Goal: Task Accomplishment & Management: Use online tool/utility

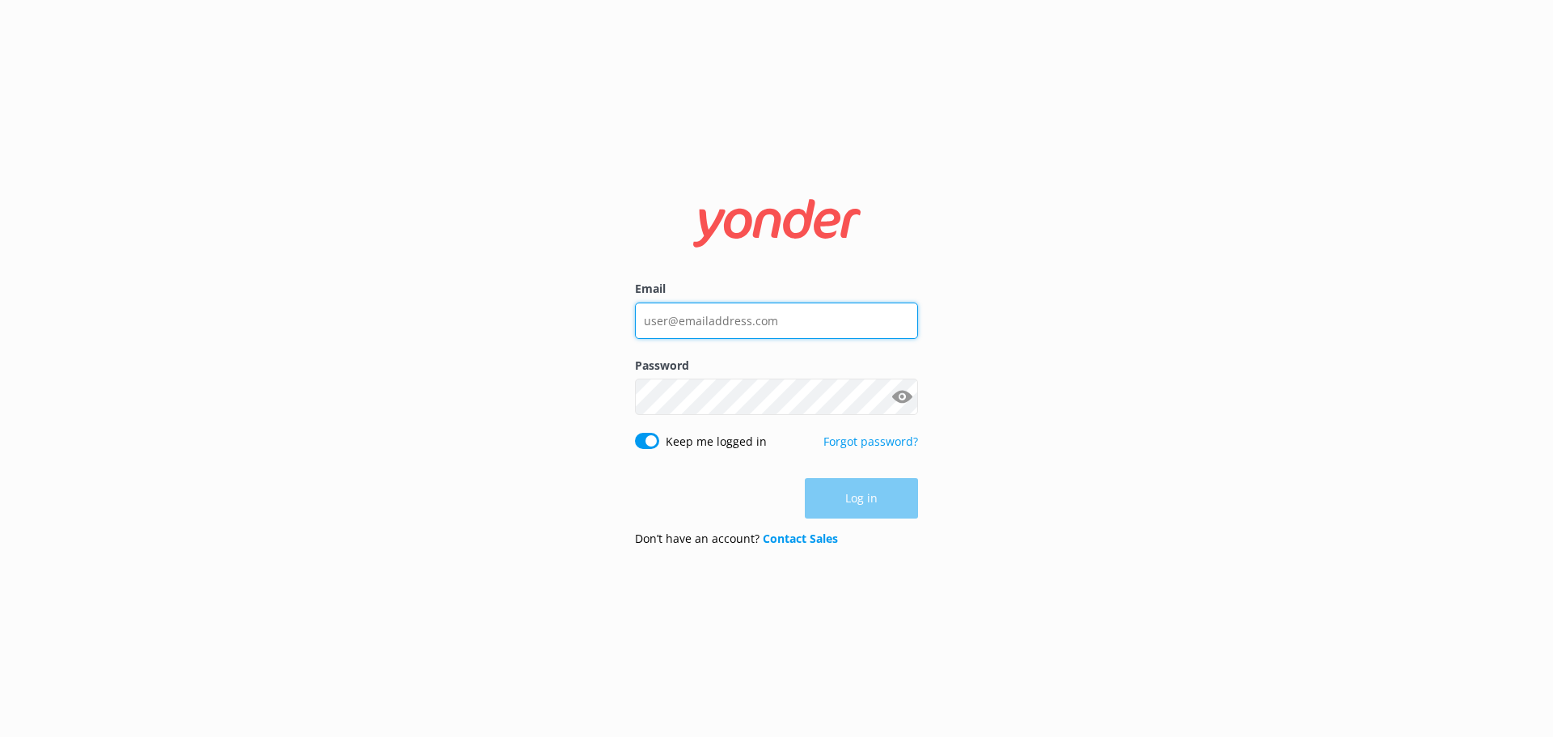
type input "[EMAIL_ADDRESS][DOMAIN_NAME]"
click at [860, 505] on div "Log in" at bounding box center [776, 498] width 283 height 40
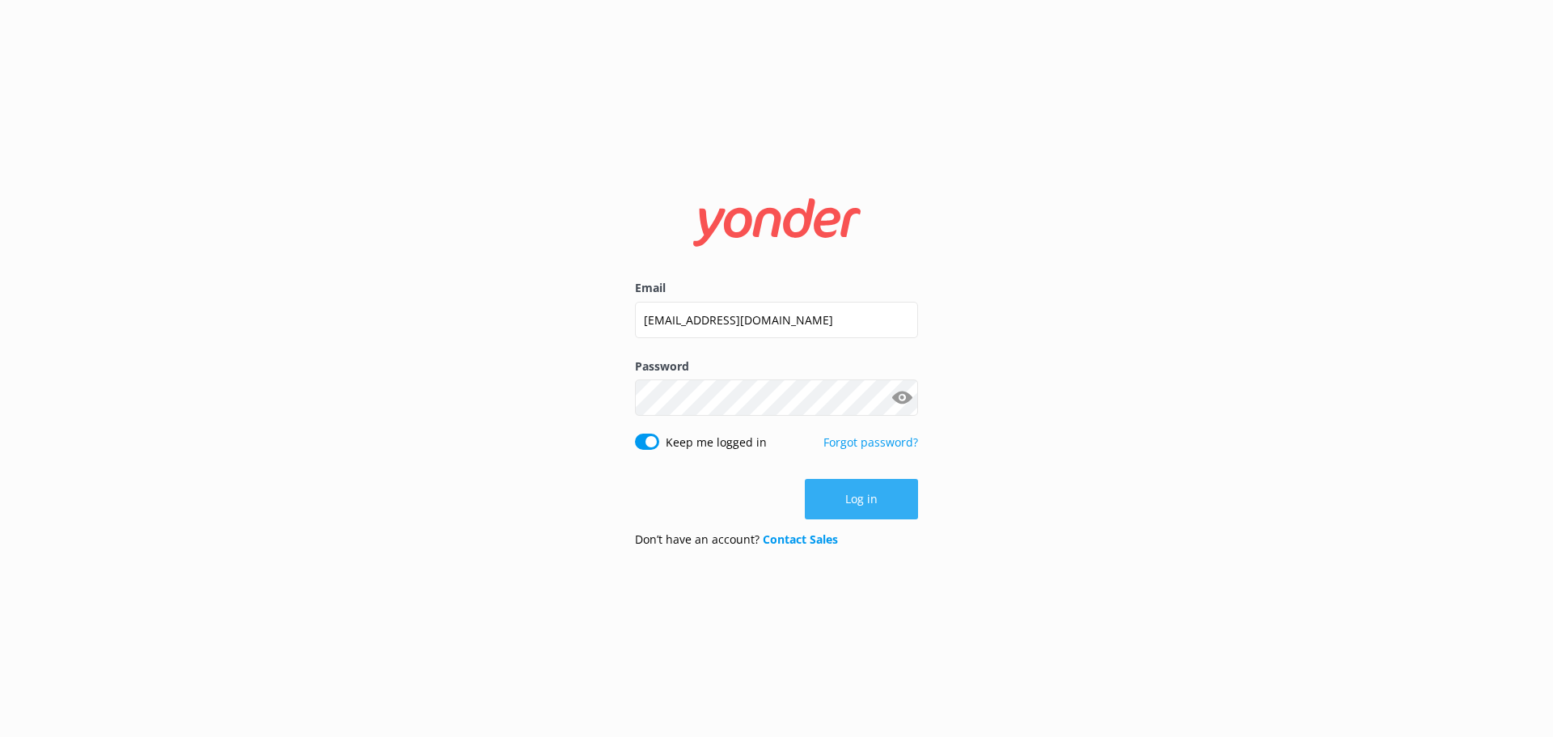
click at [879, 512] on button "Log in" at bounding box center [861, 499] width 113 height 40
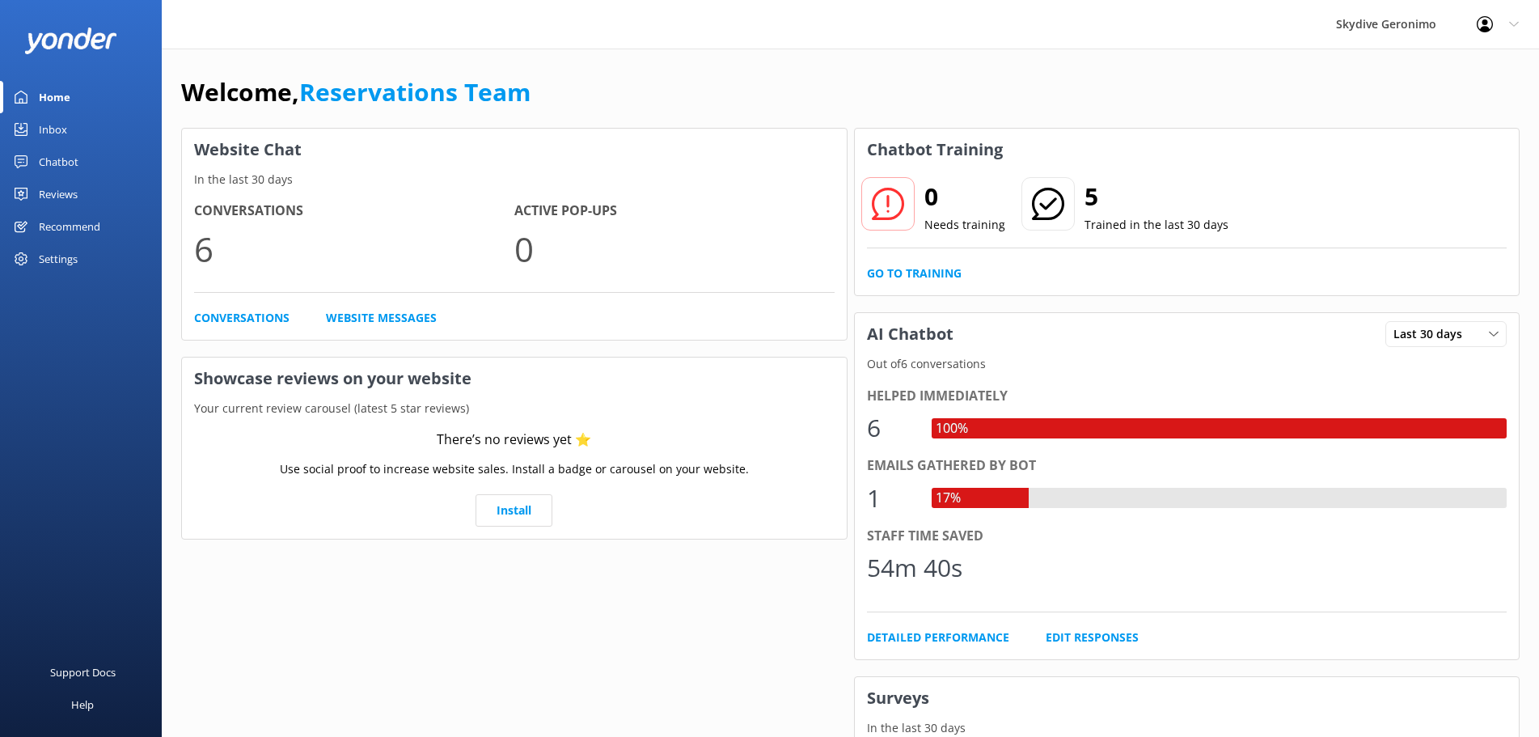
click at [60, 161] on div "Chatbot" at bounding box center [59, 162] width 40 height 32
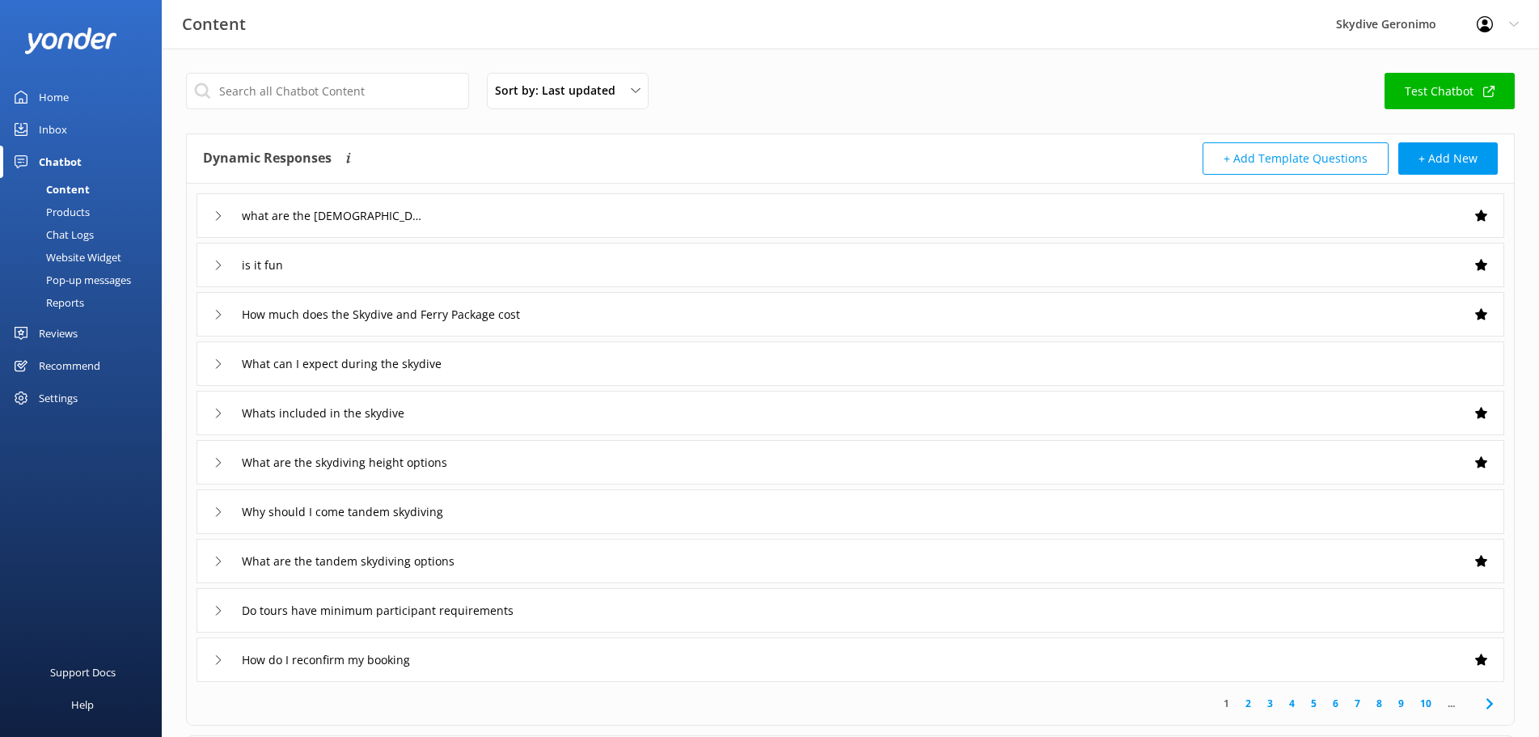
click at [65, 139] on div "Inbox" at bounding box center [53, 129] width 28 height 32
